Goal: Task Accomplishment & Management: Manage account settings

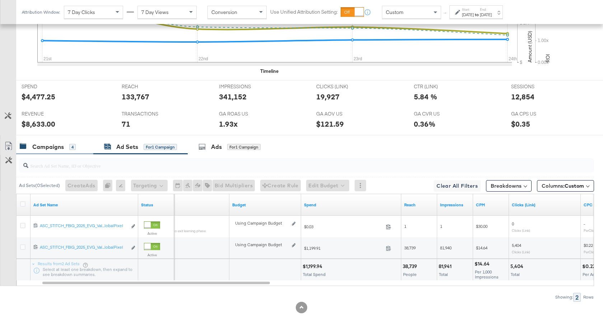
click at [60, 145] on div "Campaigns" at bounding box center [48, 147] width 32 height 8
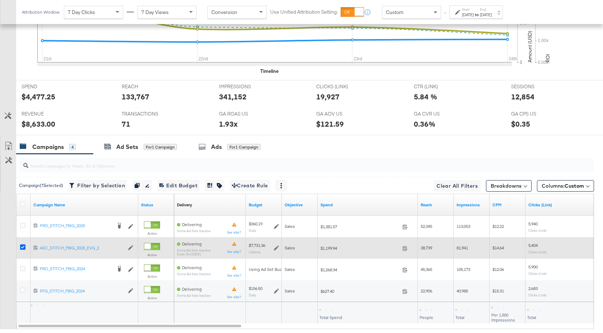
click at [23, 247] on icon at bounding box center [22, 246] width 5 height 5
click at [0, 0] on input "checkbox" at bounding box center [0, 0] width 0 height 0
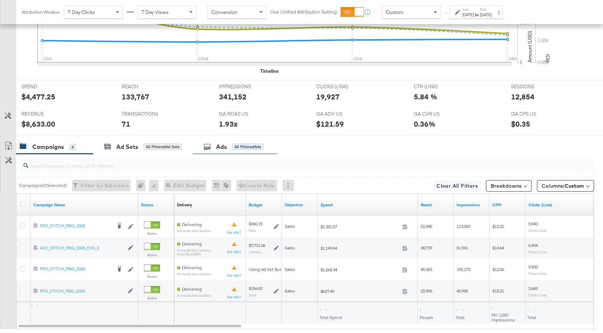
click at [229, 144] on div "Ads All Filtered Ads" at bounding box center [233, 147] width 60 height 8
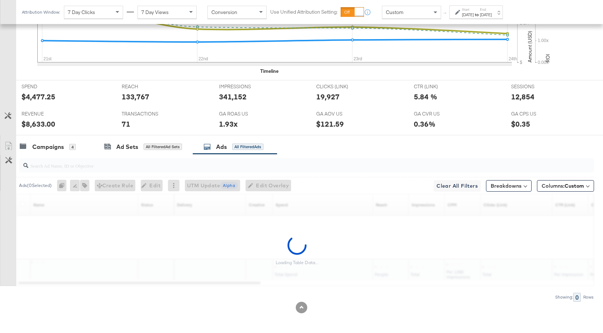
click at [162, 165] on input "search" at bounding box center [284, 163] width 513 height 14
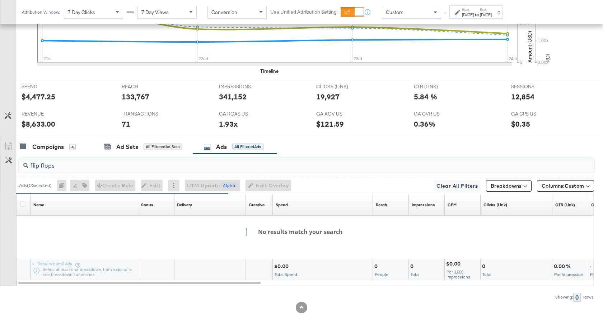
click at [41, 167] on input "flip flops" at bounding box center [284, 163] width 513 height 14
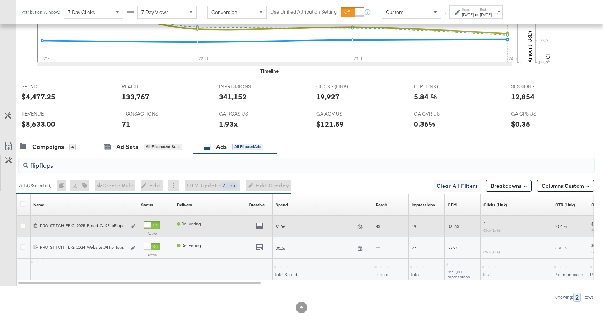
type input "flipflops"
click at [152, 225] on div at bounding box center [152, 224] width 16 height 7
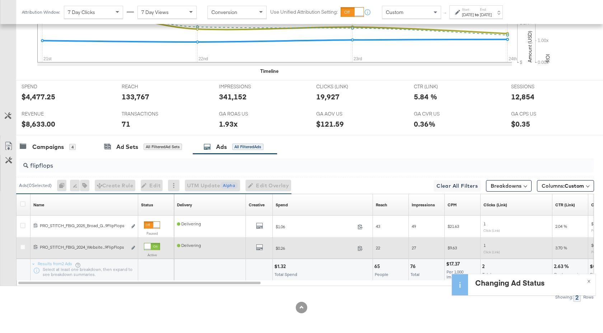
click at [151, 246] on div at bounding box center [152, 246] width 16 height 7
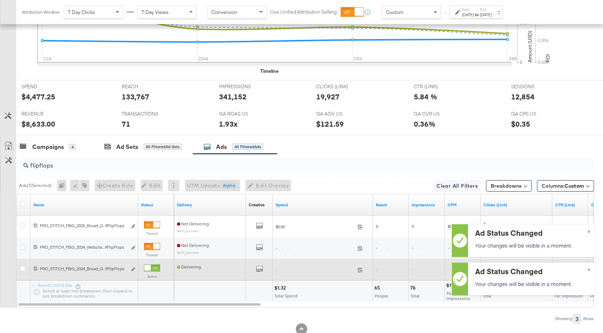
click at [148, 268] on div at bounding box center [147, 268] width 6 height 6
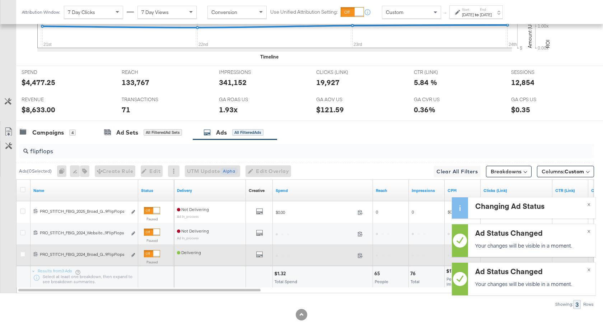
scroll to position [301, 0]
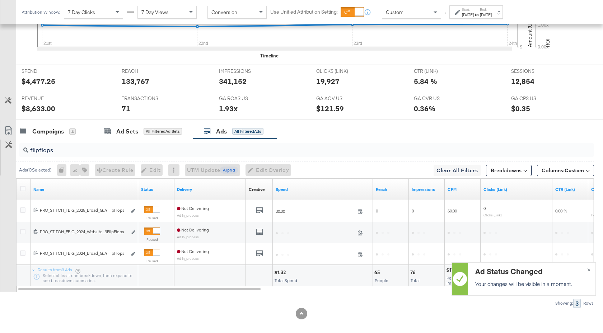
click at [474, 8] on label "Start:" at bounding box center [468, 9] width 12 height 5
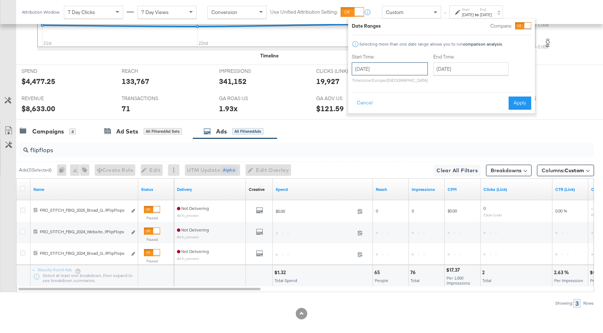
click at [402, 69] on input "September 21st 2025" at bounding box center [390, 68] width 76 height 13
click at [362, 105] on td "31" at bounding box center [360, 105] width 12 height 10
type input "August 1st 2025"
click at [472, 66] on input "September 24th 2025" at bounding box center [468, 68] width 75 height 13
click at [528, 108] on button "Apply" at bounding box center [517, 103] width 23 height 13
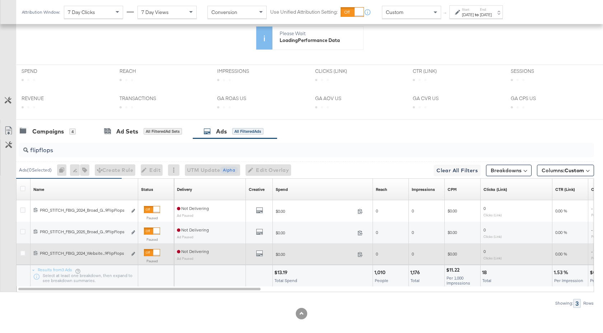
scroll to position [238, 0]
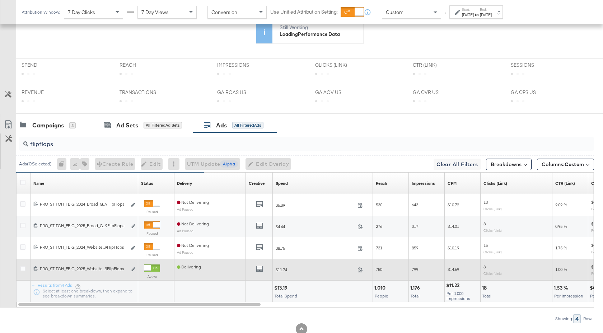
click at [152, 267] on div at bounding box center [152, 267] width 16 height 7
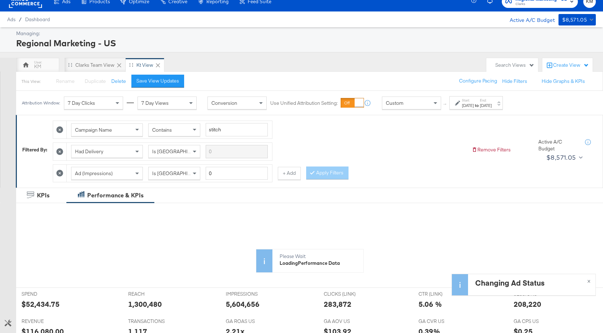
scroll to position [0, 0]
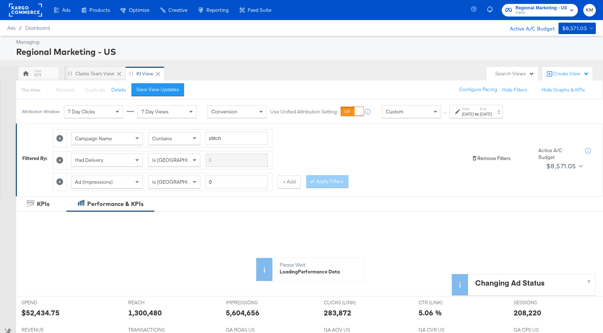
click at [484, 160] on button "Remove Filters" at bounding box center [490, 158] width 39 height 7
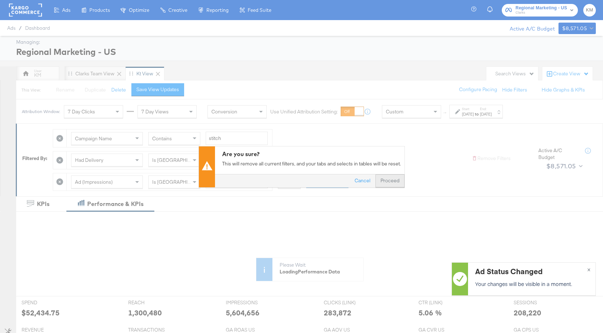
click at [388, 183] on button "Proceed" at bounding box center [389, 180] width 29 height 13
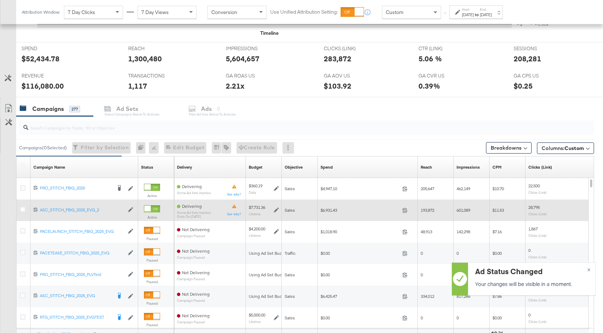
scroll to position [339, 0]
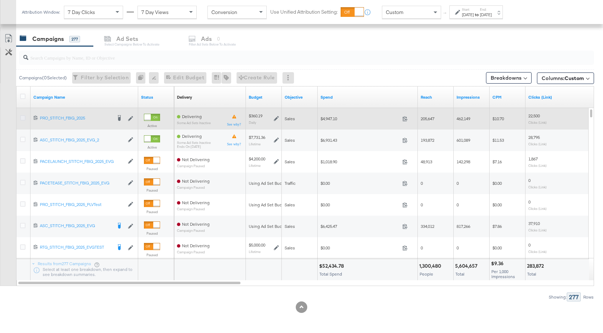
click at [25, 115] on icon at bounding box center [22, 117] width 5 height 5
click at [0, 0] on input "checkbox" at bounding box center [0, 0] width 0 height 0
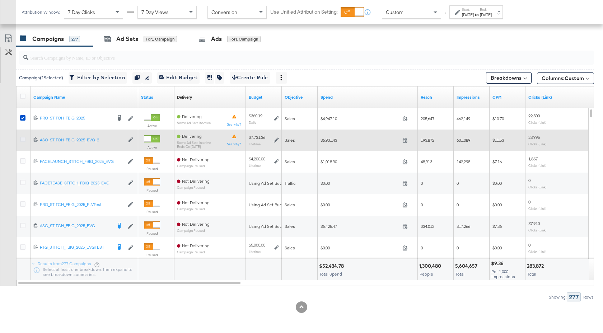
click at [24, 139] on icon at bounding box center [22, 139] width 5 height 5
click at [0, 0] on input "checkbox" at bounding box center [0, 0] width 0 height 0
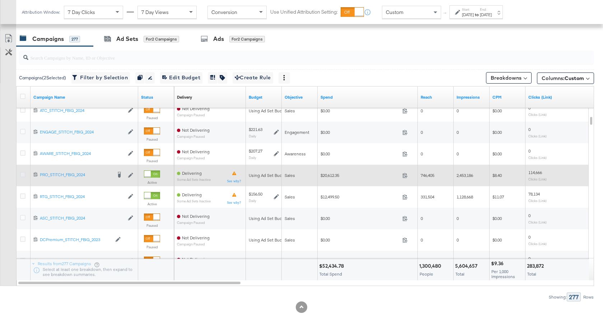
click at [23, 175] on icon at bounding box center [22, 174] width 5 height 5
click at [0, 0] on input "checkbox" at bounding box center [0, 0] width 0 height 0
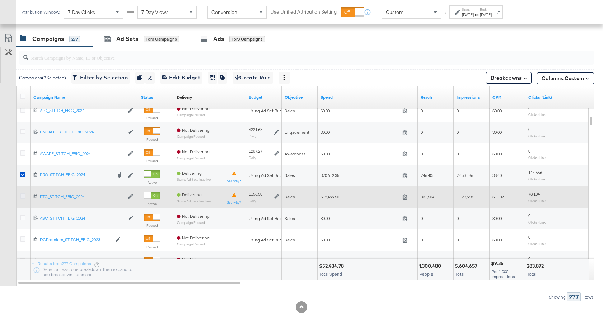
click at [23, 195] on icon at bounding box center [22, 195] width 5 height 5
click at [0, 0] on input "checkbox" at bounding box center [0, 0] width 0 height 0
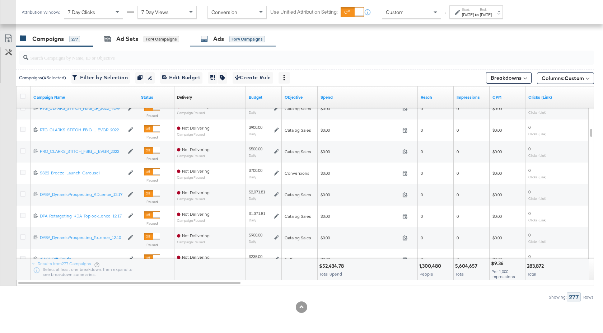
click at [219, 37] on div "Ads" at bounding box center [218, 39] width 11 height 8
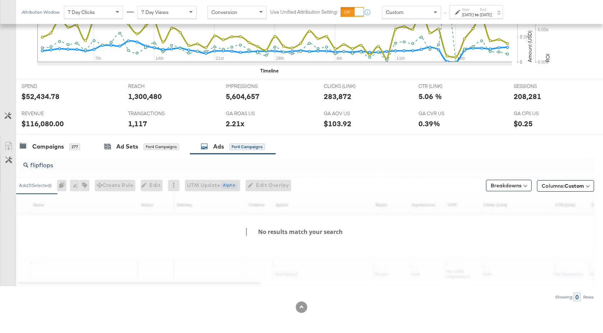
scroll to position [275, 0]
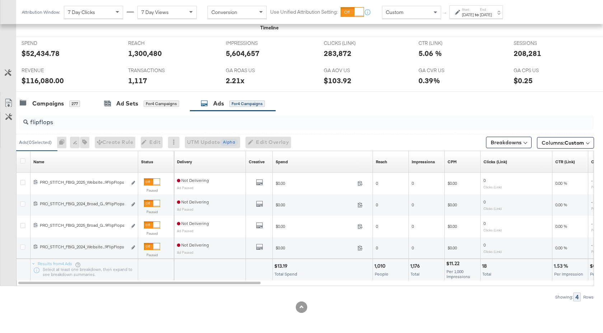
click at [99, 164] on div "Name Sorting Unavailable" at bounding box center [85, 161] width 108 height 11
click at [116, 123] on input "flipflops" at bounding box center [284, 119] width 513 height 14
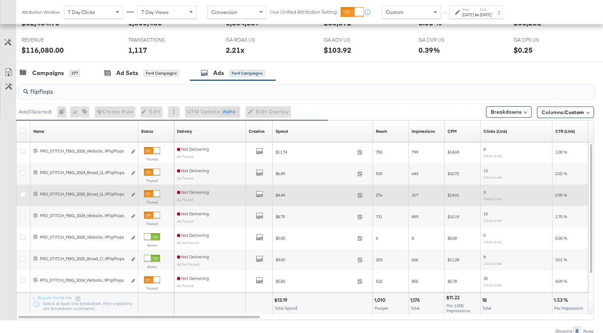
scroll to position [306, 0]
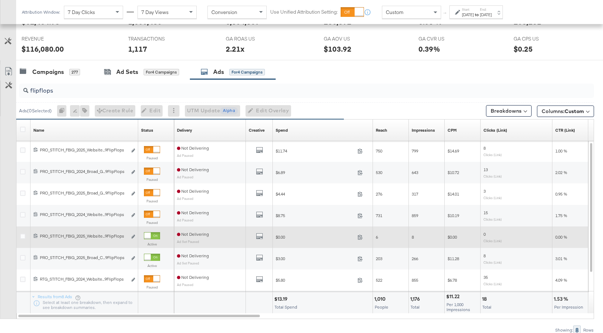
click at [151, 234] on div at bounding box center [152, 235] width 16 height 7
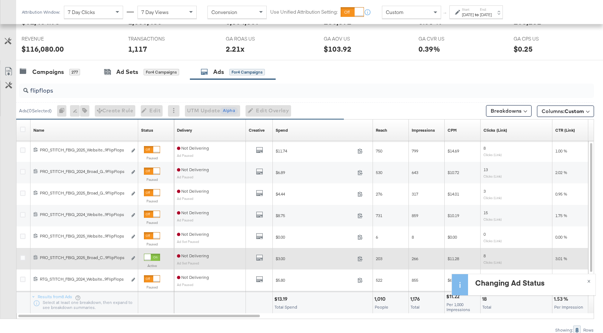
click at [149, 258] on div at bounding box center [147, 257] width 6 height 6
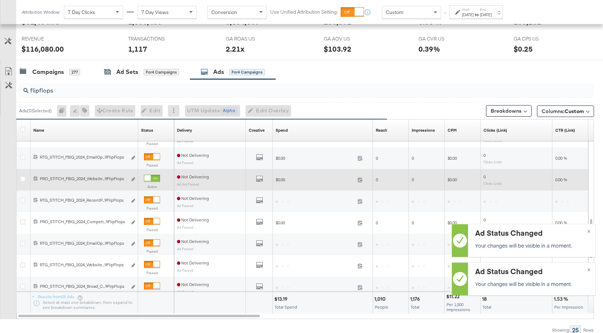
click at [150, 178] on div at bounding box center [147, 178] width 6 height 6
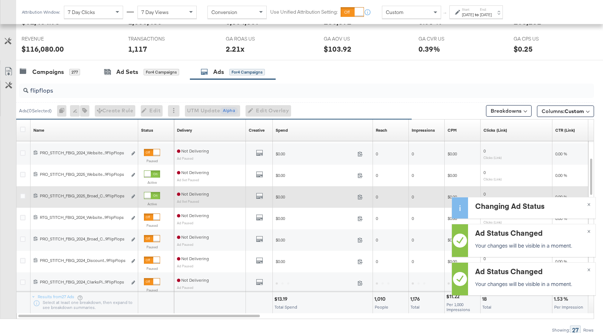
click at [149, 195] on div at bounding box center [147, 195] width 6 height 6
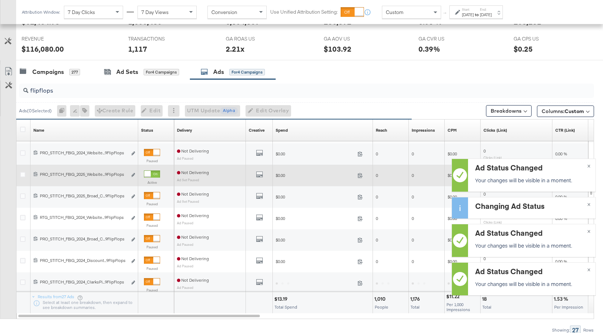
click at [153, 170] on div "Active" at bounding box center [156, 179] width 30 height 23
click at [151, 175] on div at bounding box center [147, 174] width 6 height 6
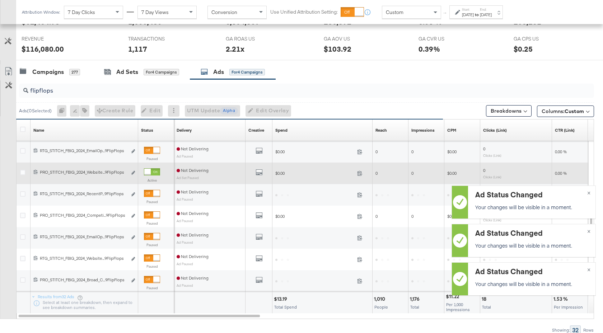
click at [148, 170] on div at bounding box center [147, 172] width 6 height 6
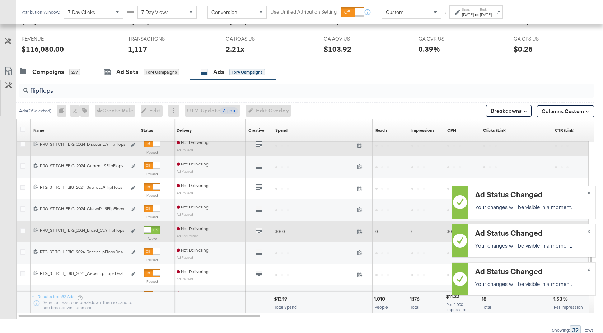
click at [152, 231] on div at bounding box center [152, 229] width 16 height 7
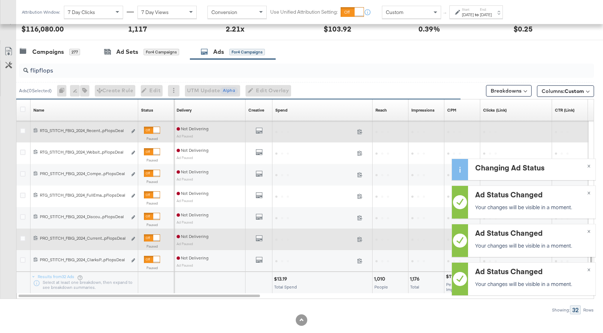
scroll to position [339, 0]
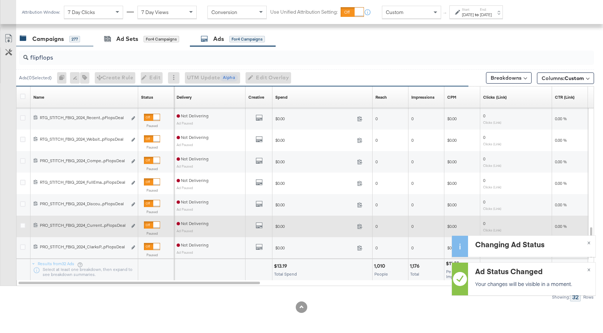
click at [62, 40] on div "Campaigns" at bounding box center [48, 39] width 32 height 8
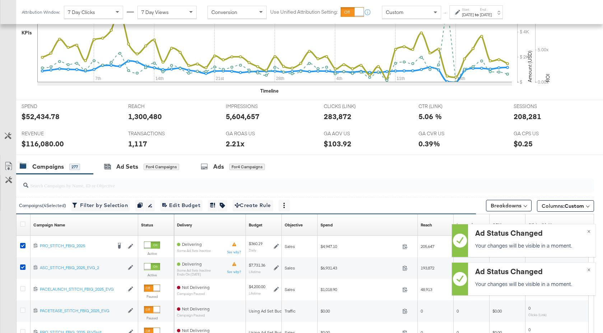
scroll to position [0, 0]
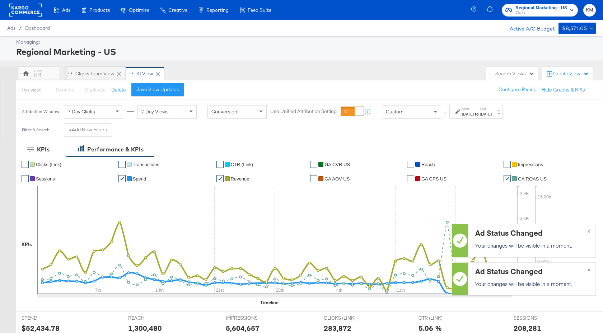
click at [530, 9] on span "Regional Marketing - US" at bounding box center [541, 8] width 52 height 8
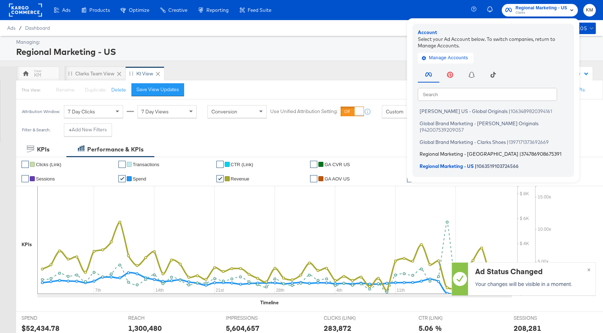
click at [474, 149] on li "Regional Marketing - CA | 374786908675391" at bounding box center [495, 154] width 154 height 10
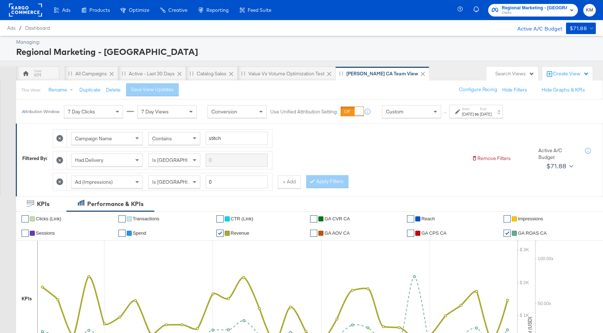
click at [480, 112] on strong "to" at bounding box center [477, 113] width 6 height 5
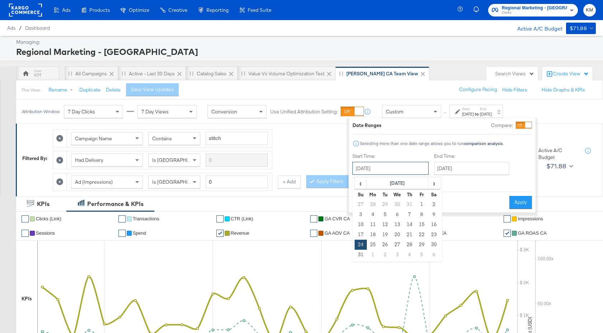
click at [418, 172] on input "[DATE]" at bounding box center [390, 168] width 76 height 13
click at [440, 72] on div "KM All Campaigns Active - Last 30 Days Catalog Sales Value vs Volume Optimizati…" at bounding box center [249, 73] width 466 height 14
click at [365, 200] on button "Cancel" at bounding box center [365, 202] width 26 height 13
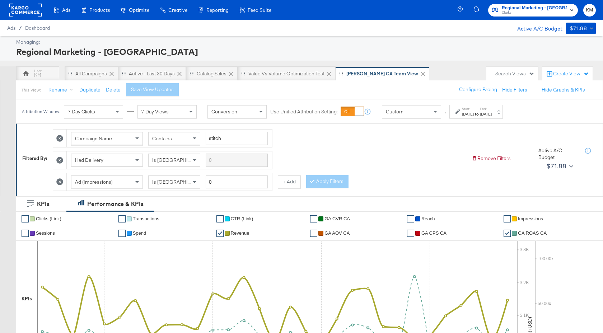
scroll to position [286, 0]
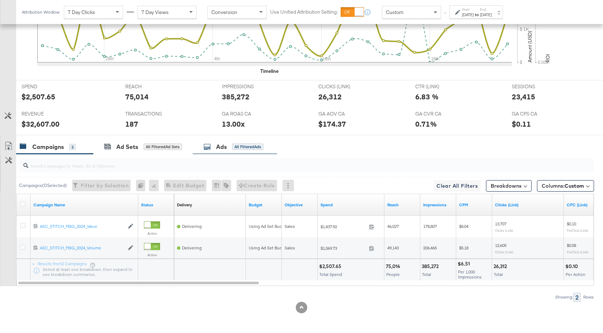
click at [217, 149] on div "Ads" at bounding box center [221, 147] width 11 height 8
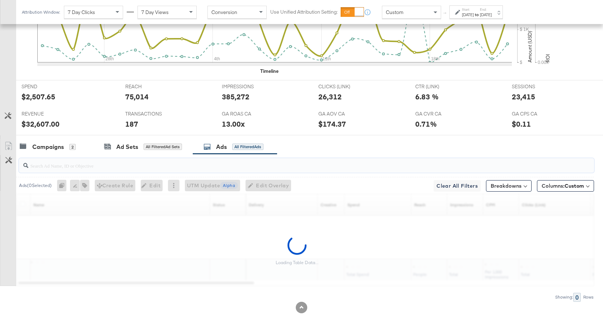
click at [139, 163] on input "search" at bounding box center [284, 163] width 513 height 14
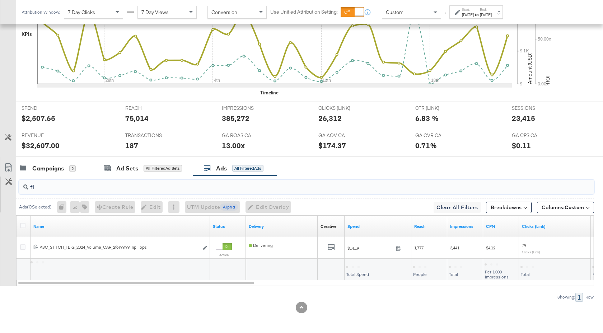
scroll to position [264, 0]
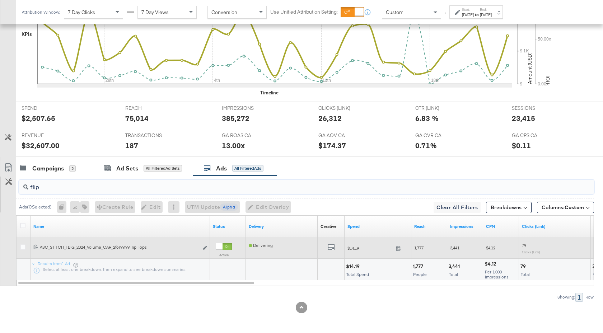
type input "flip"
click at [222, 249] on div at bounding box center [219, 246] width 6 height 6
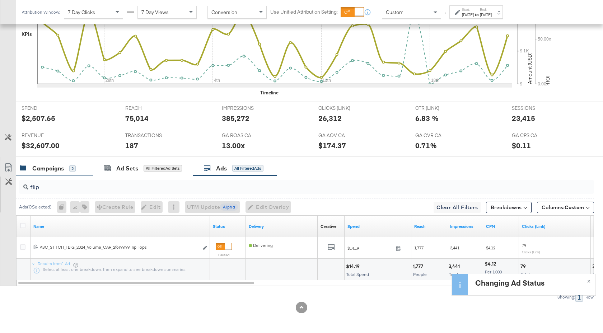
click at [54, 170] on div "Campaigns" at bounding box center [48, 168] width 32 height 8
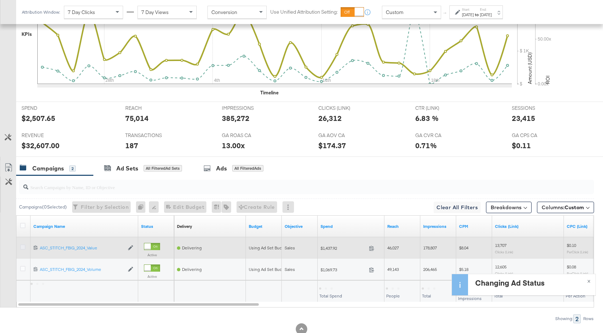
click at [21, 248] on icon at bounding box center [22, 246] width 5 height 5
click at [0, 0] on input "checkbox" at bounding box center [0, 0] width 0 height 0
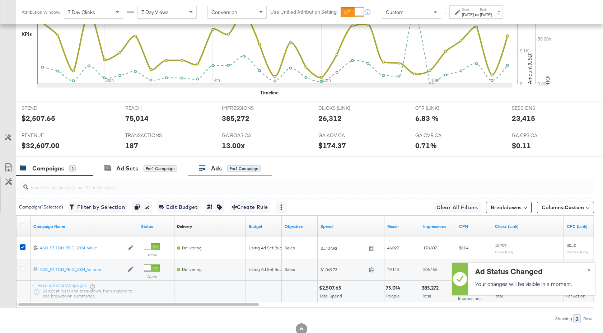
click at [213, 167] on div "Ads" at bounding box center [216, 168] width 11 height 8
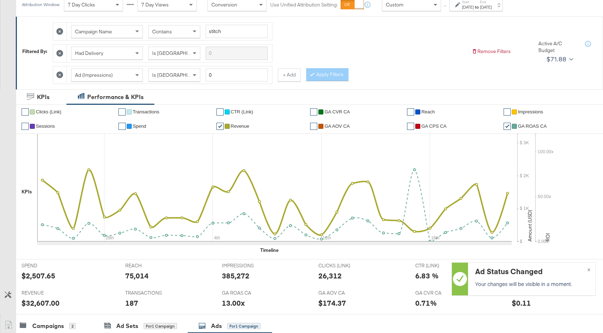
scroll to position [17, 0]
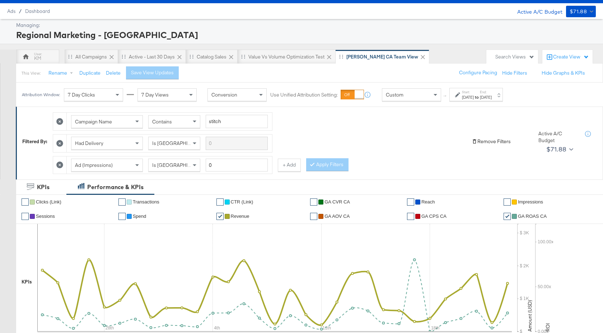
click at [478, 138] on button "Remove Filters" at bounding box center [490, 141] width 39 height 7
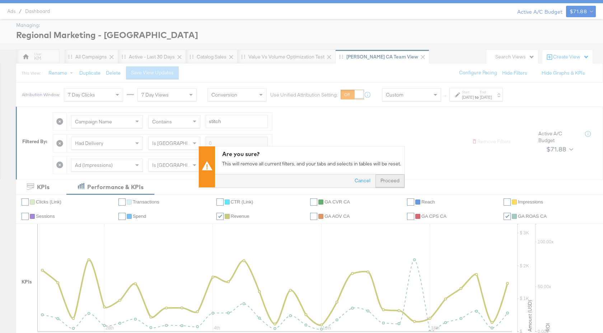
click at [395, 180] on button "Proceed" at bounding box center [389, 180] width 29 height 13
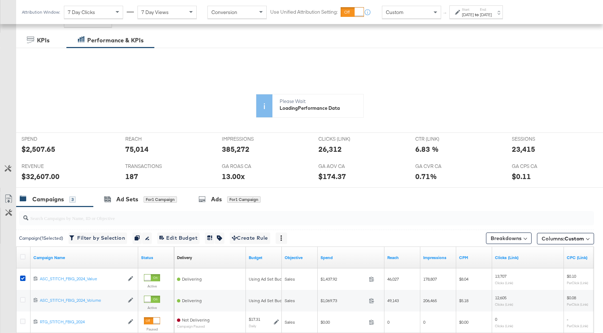
scroll to position [183, 0]
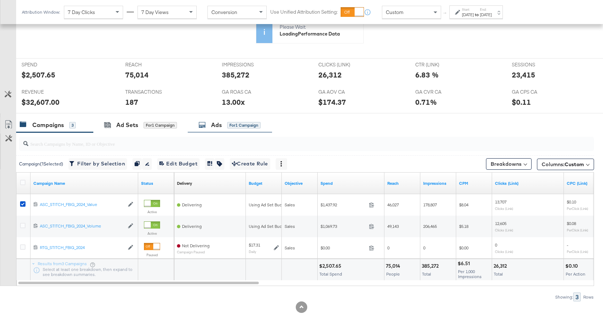
click at [217, 126] on div "Ads" at bounding box center [216, 125] width 11 height 8
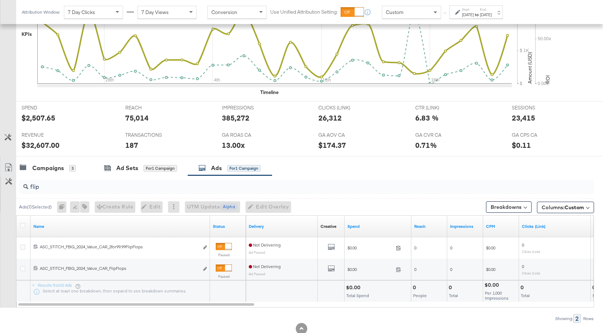
scroll to position [232, 0]
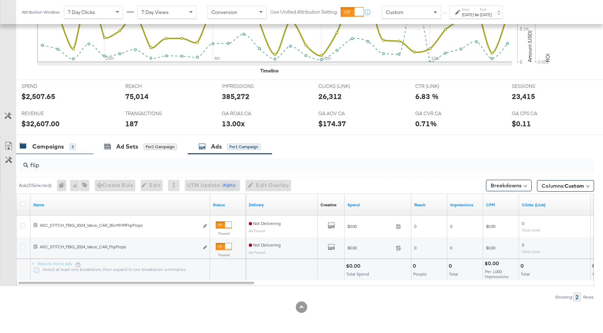
click at [55, 146] on div "Campaigns" at bounding box center [48, 146] width 32 height 8
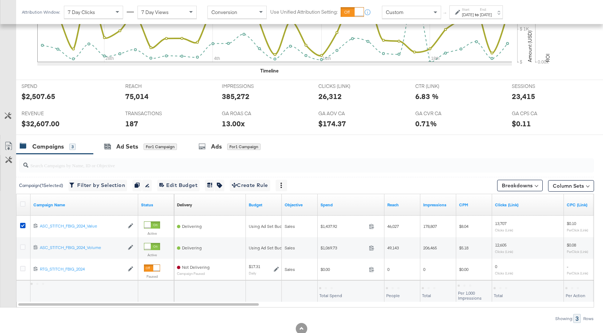
scroll to position [253, 0]
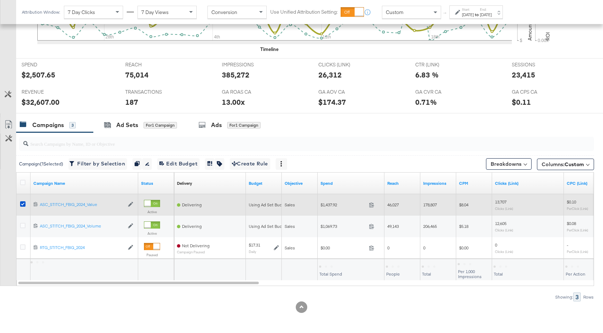
click at [18, 202] on div at bounding box center [23, 204] width 13 height 13
click at [22, 203] on icon at bounding box center [22, 203] width 5 height 5
click at [0, 0] on input "checkbox" at bounding box center [0, 0] width 0 height 0
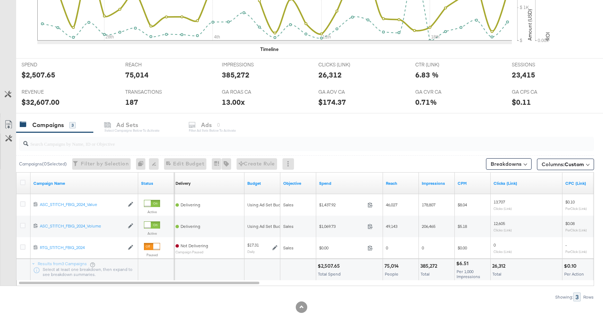
scroll to position [0, 0]
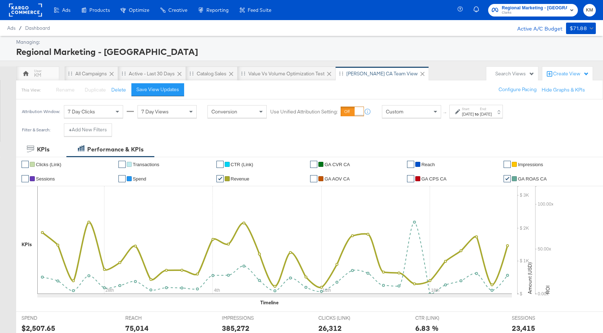
click at [522, 10] on span "Clarks" at bounding box center [534, 13] width 65 height 6
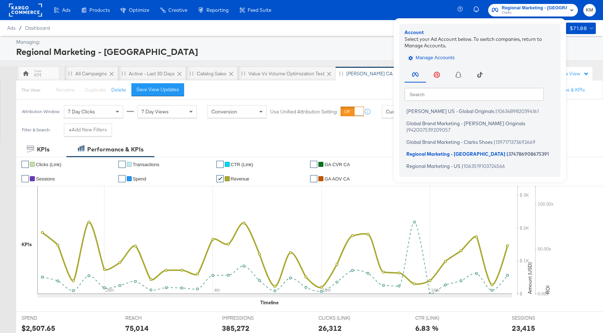
click at [455, 60] on span "Manage Accounts" at bounding box center [432, 58] width 45 height 8
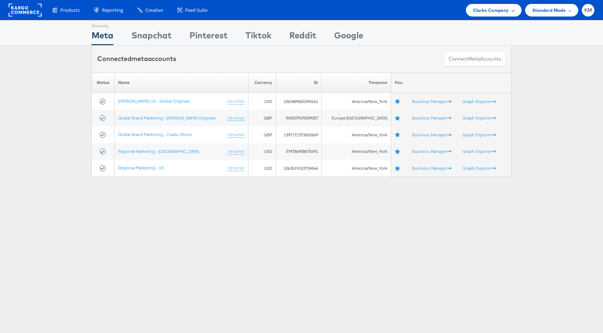
click at [480, 11] on span "Clarks Company" at bounding box center [491, 10] width 36 height 8
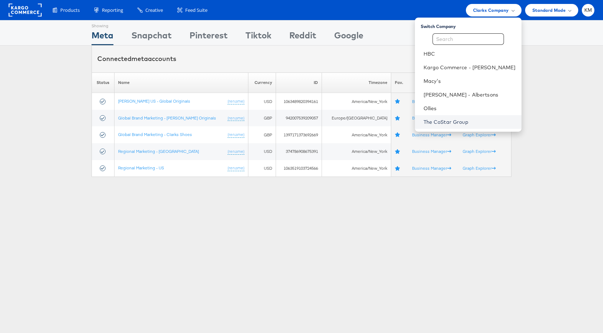
click at [452, 123] on link "The CoStar Group" at bounding box center [469, 121] width 92 height 7
